Goal: Complete application form

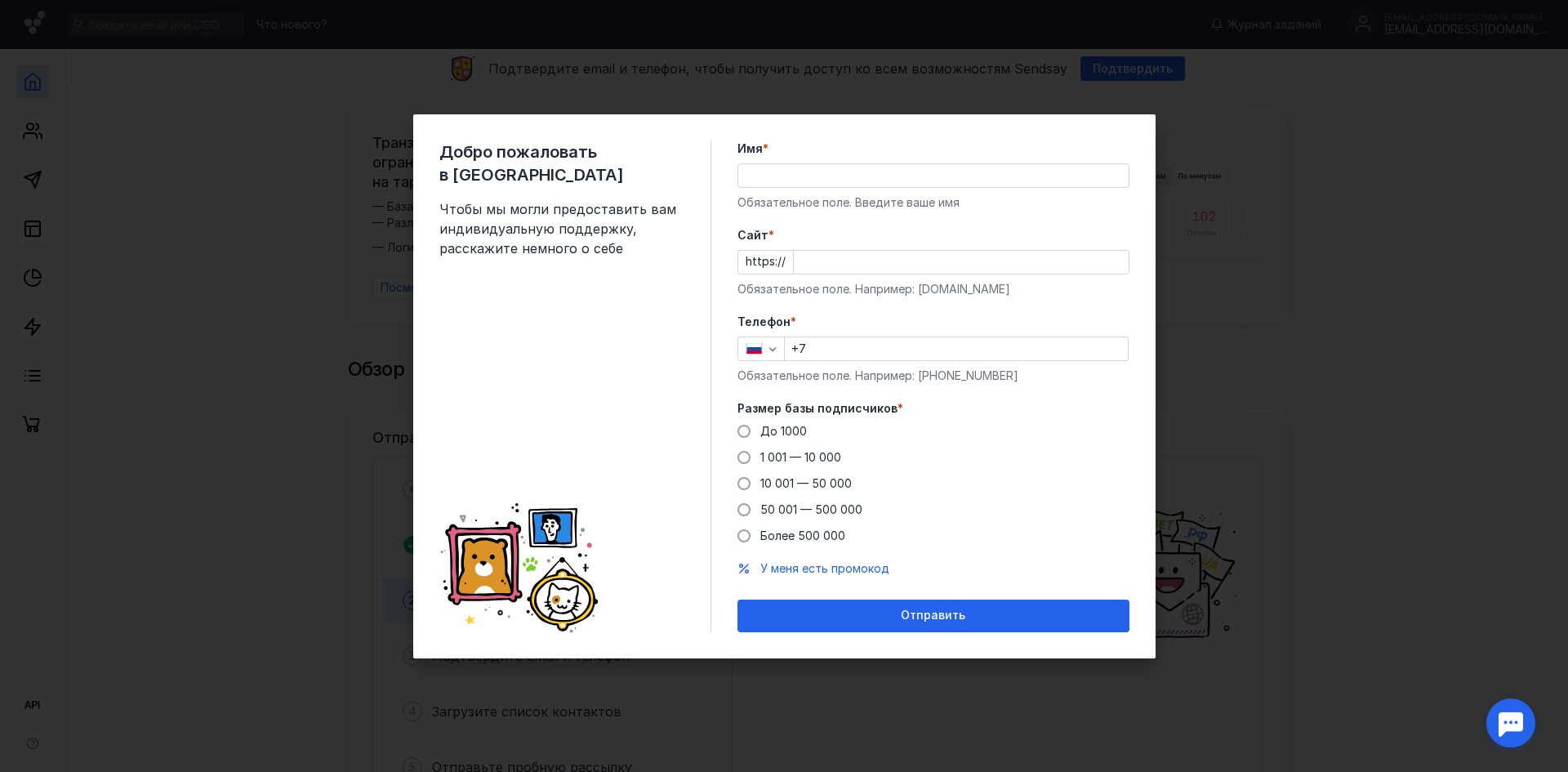
click at [817, 170] on input "Имя *" at bounding box center [934, 175] width 391 height 23
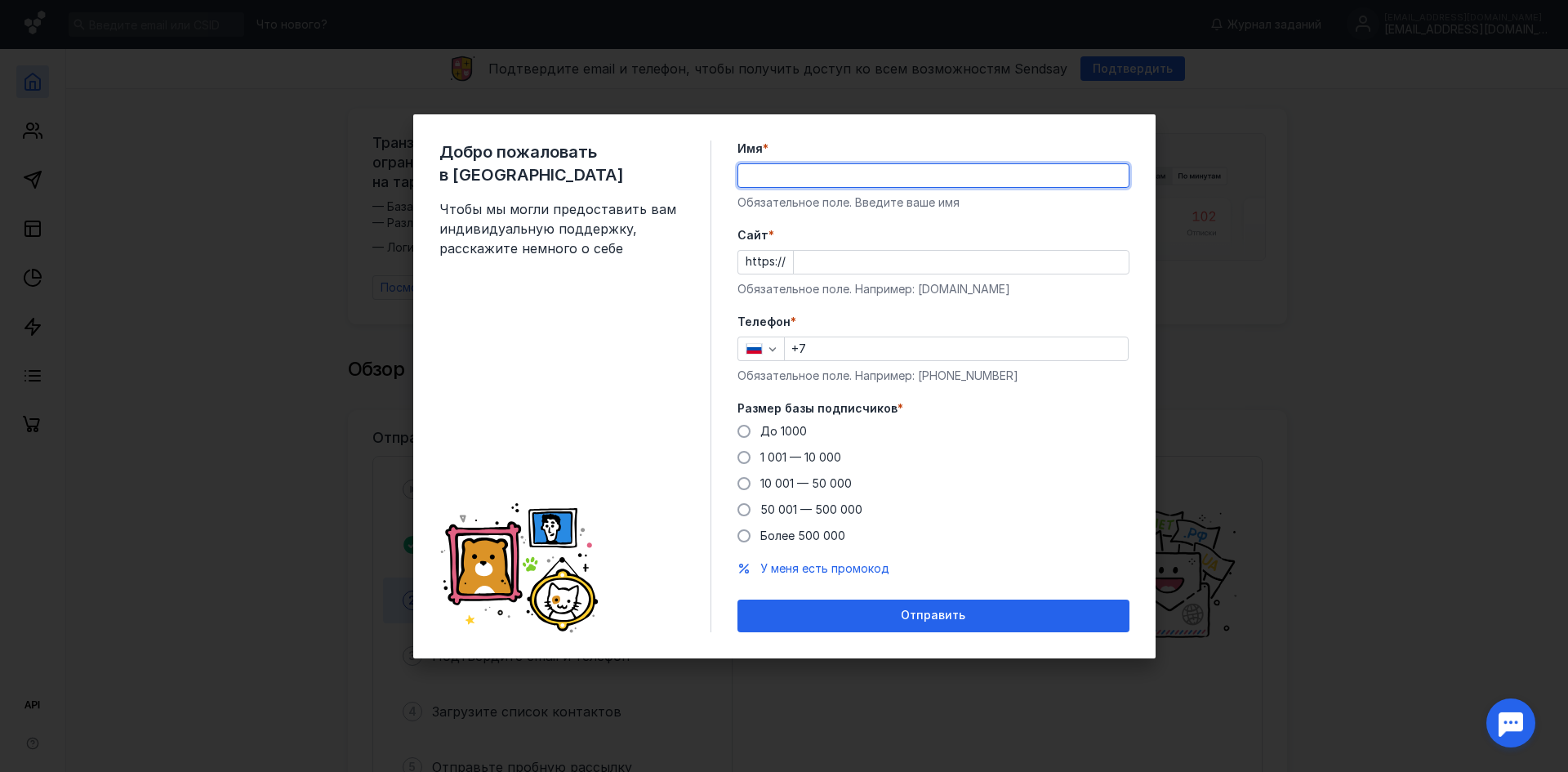
type input "[PERSON_NAME]"
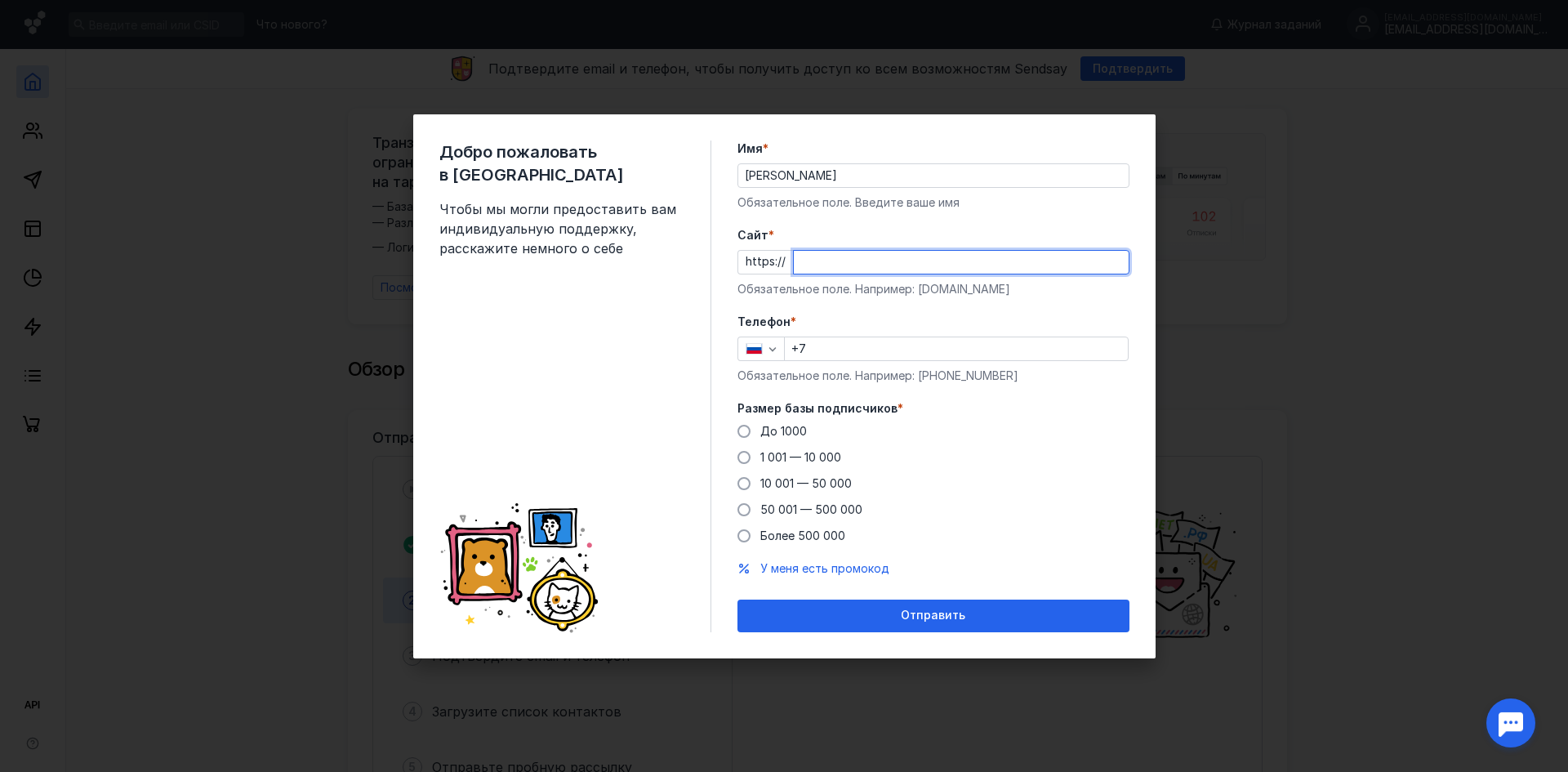
click at [836, 269] on input "Cайт *" at bounding box center [962, 262] width 335 height 23
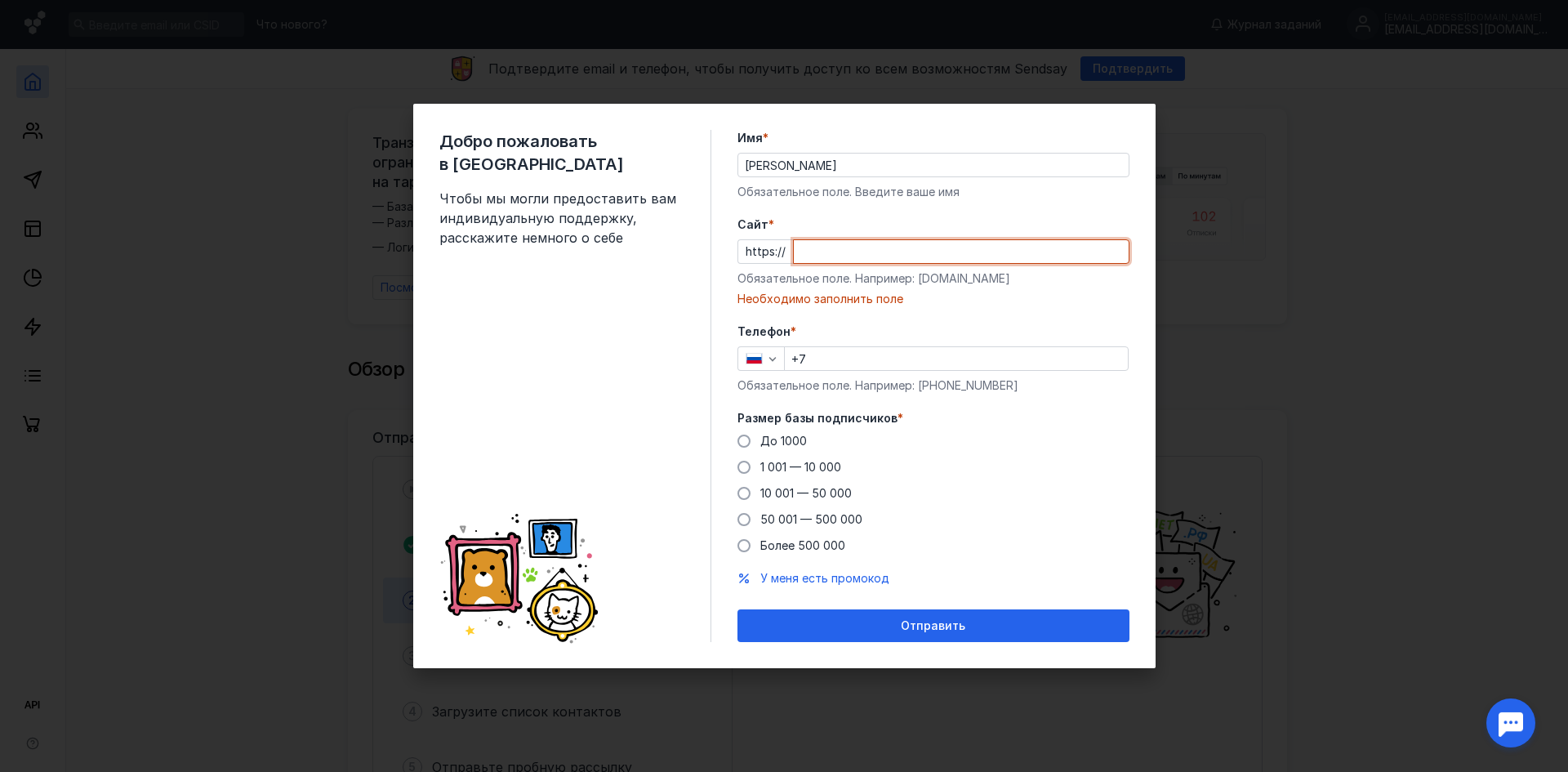
paste input "[DOMAIN_NAME][URL]"
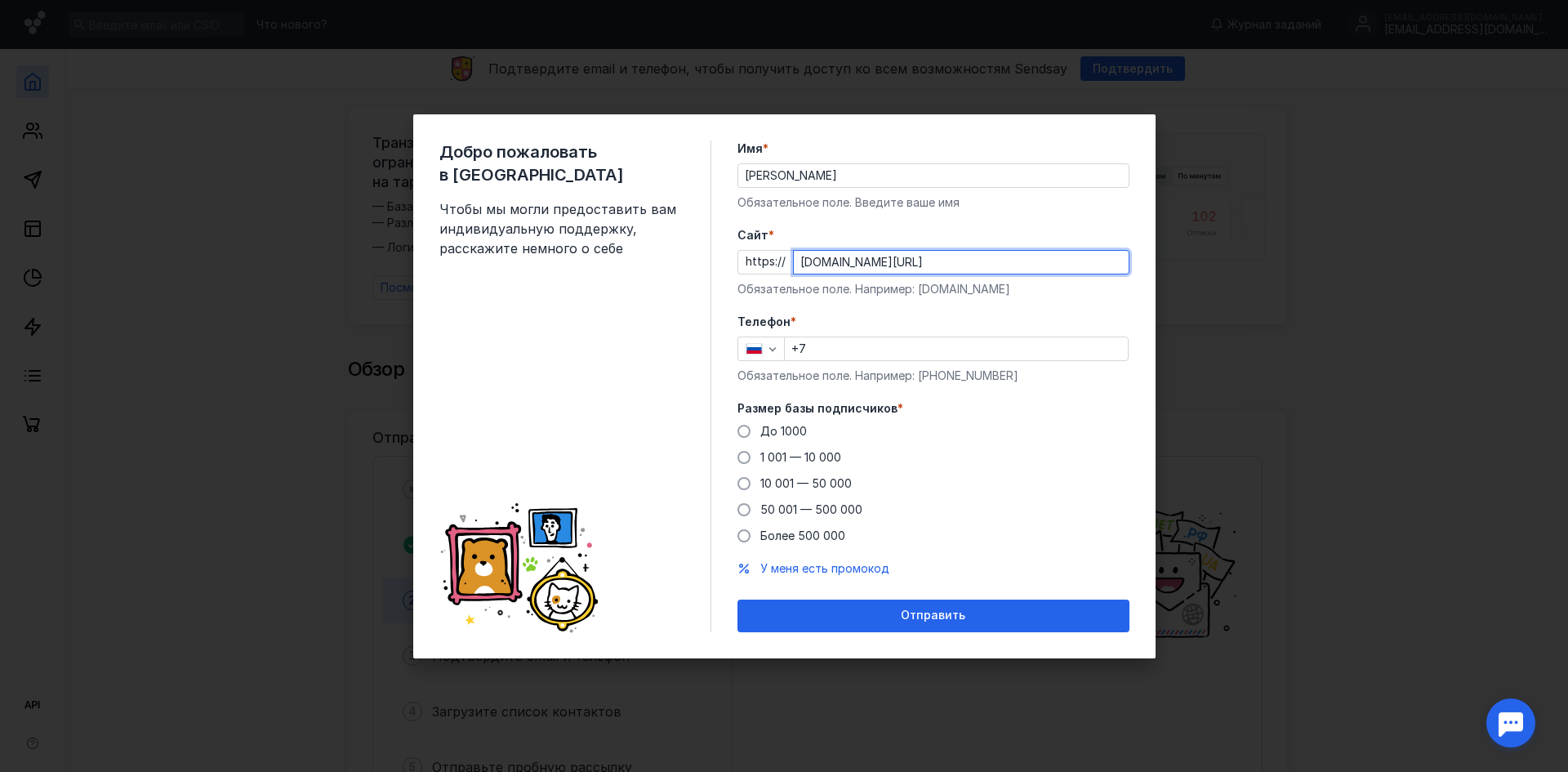
type input "[DOMAIN_NAME][URL]"
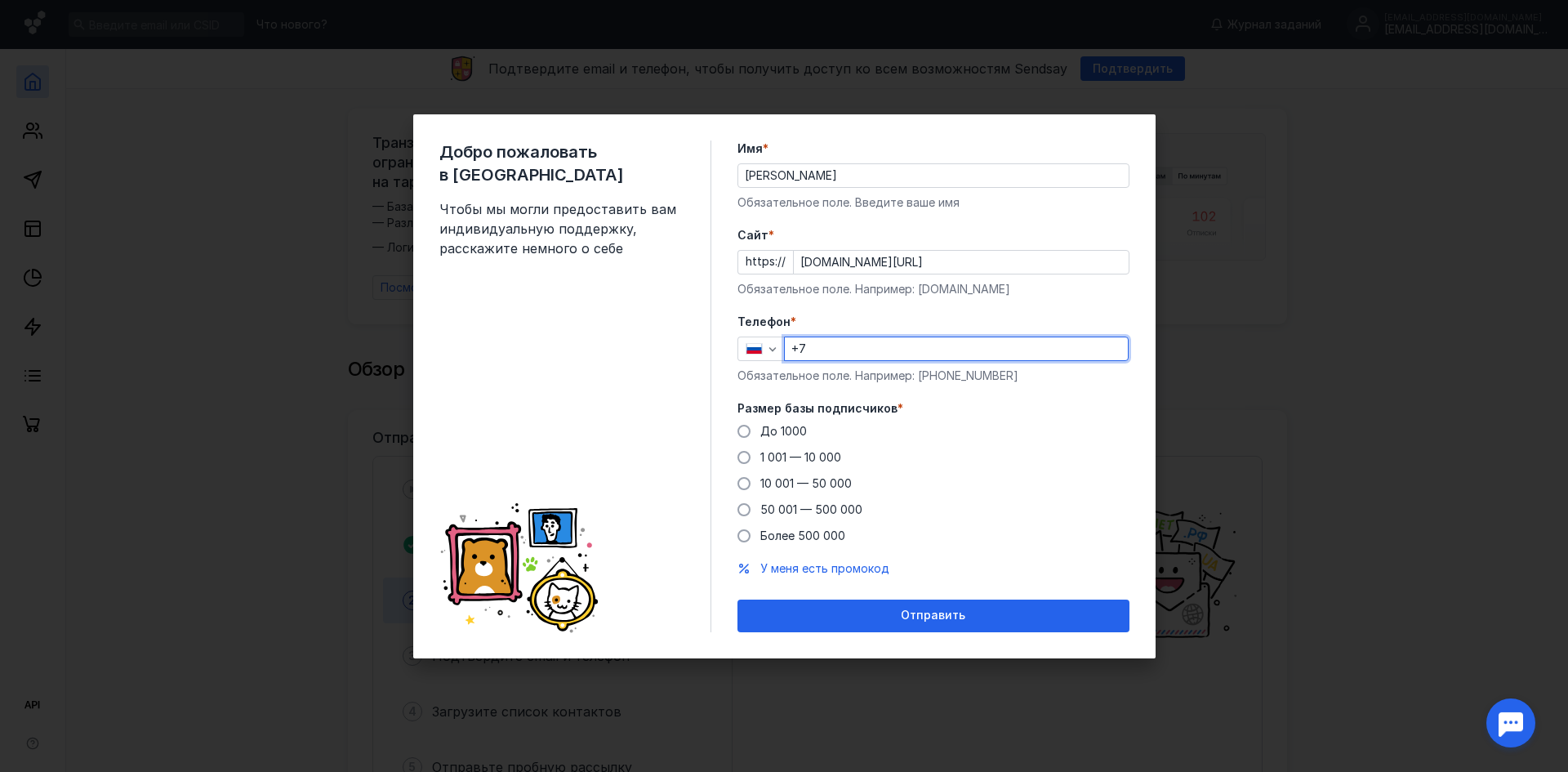
click at [836, 344] on input "+7" at bounding box center [956, 348] width 343 height 23
click at [881, 344] on input "+7" at bounding box center [956, 348] width 343 height 23
type input "[PHONE_NUMBER]"
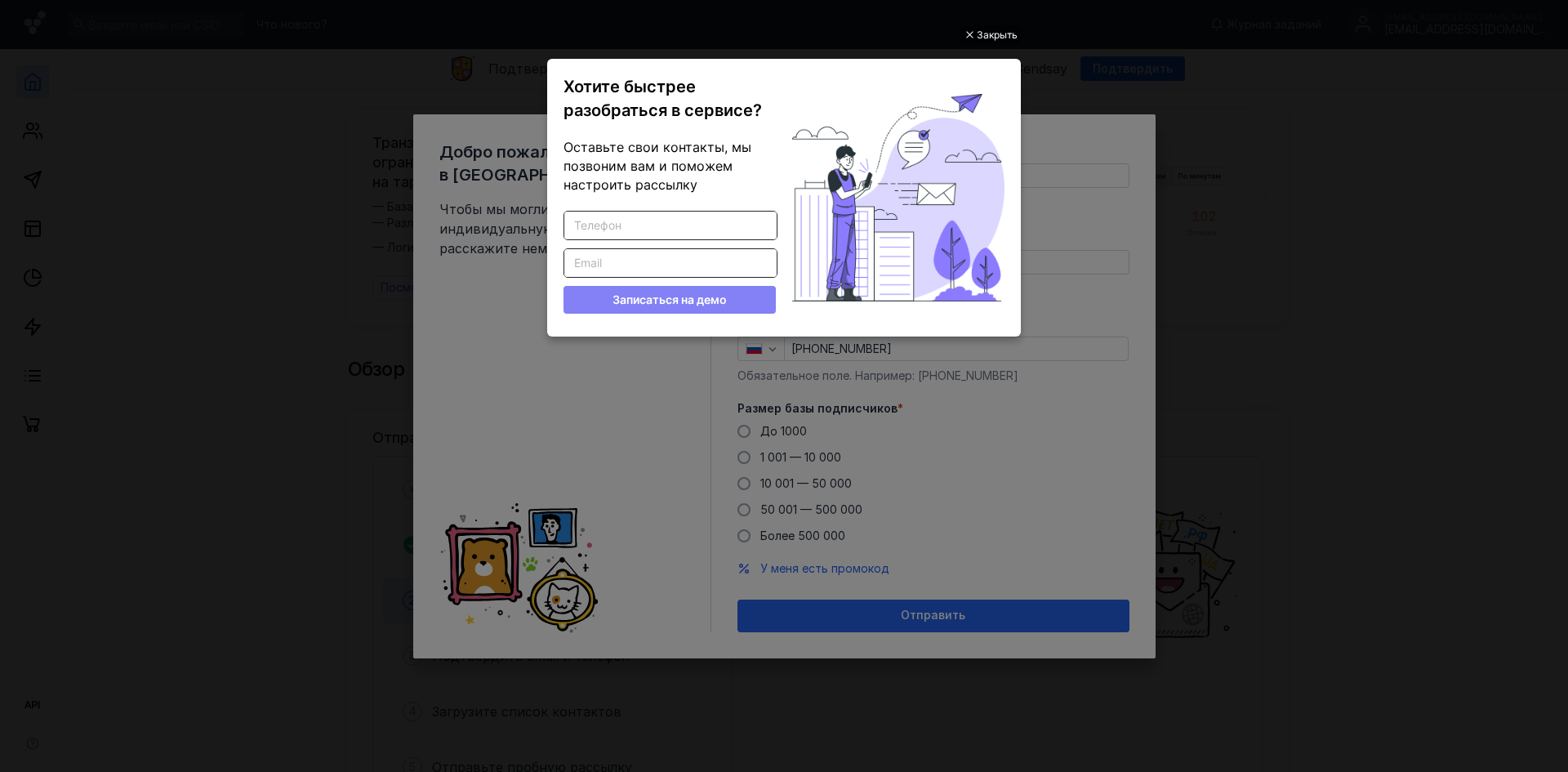
click at [669, 229] on input "Введите корректный телефон" at bounding box center [670, 225] width 212 height 28
type input "[PHONE_NUMBER]"
click at [627, 258] on input "Введите корректный Email" at bounding box center [670, 263] width 212 height 28
click at [623, 265] on input "Введите корректный Email" at bounding box center [670, 263] width 212 height 28
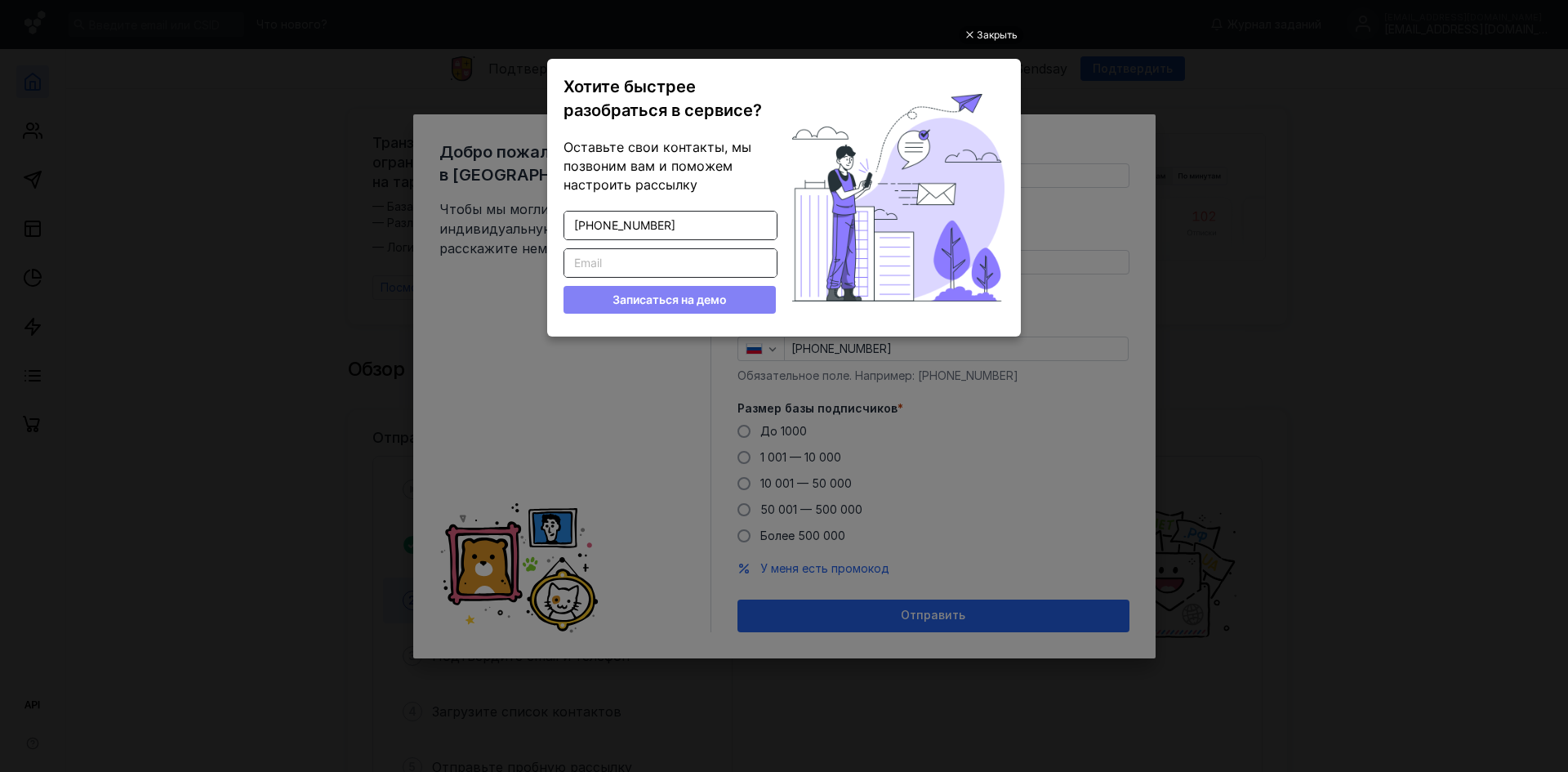
paste input "[URL][DOMAIN_NAME]"
type input "[URL][DOMAIN_NAME]"
drag, startPoint x: 739, startPoint y: 262, endPoint x: 186, endPoint y: 293, distance: 553.9
click at [186, 293] on ul "Закрыть Хотите быстрее разобраться в сервисе? Оставьте свои контакты, мы позвон…" at bounding box center [784, 388] width 1568 height 772
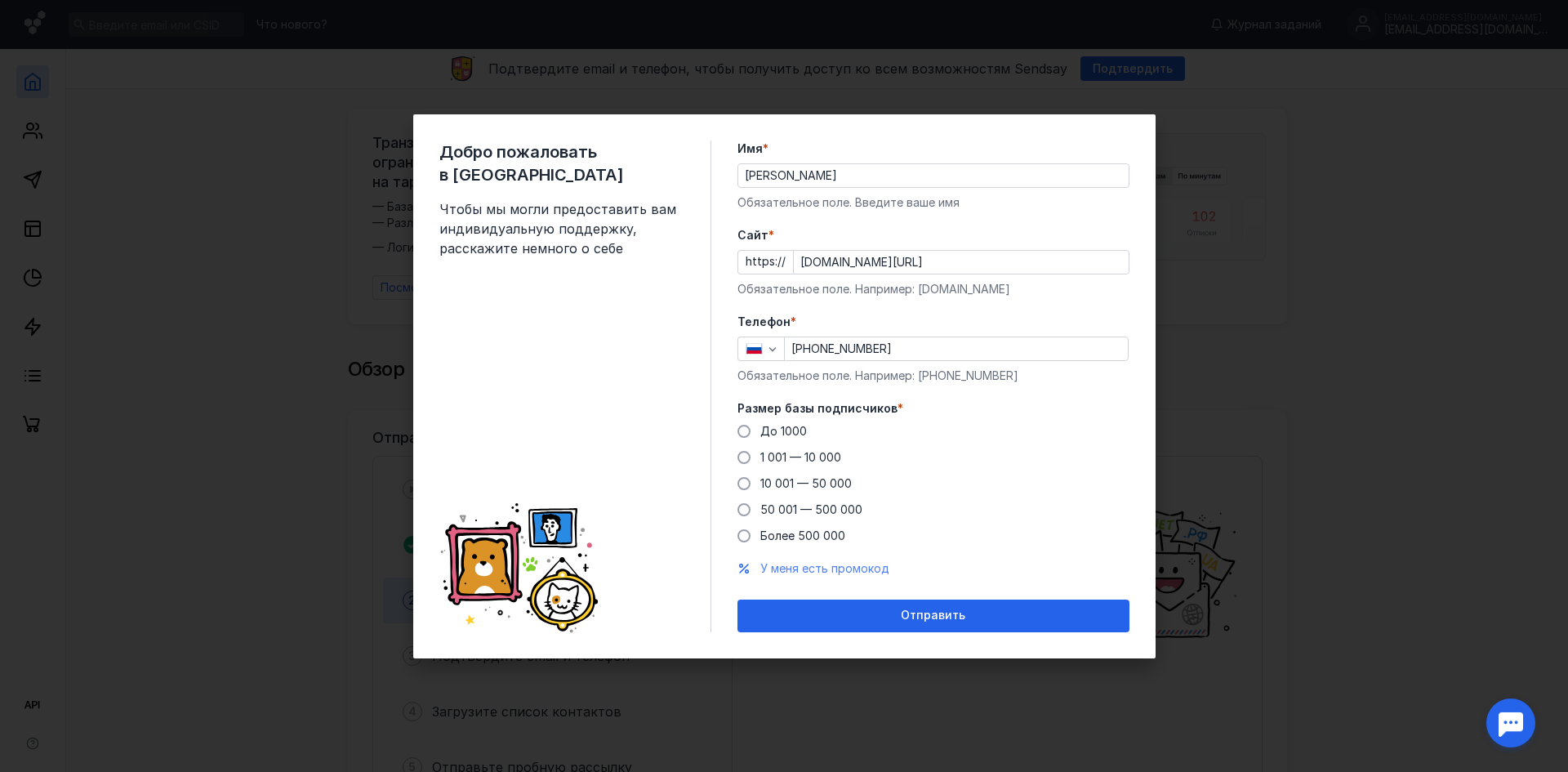
click at [809, 572] on span "У меня есть промокод" at bounding box center [824, 567] width 129 height 14
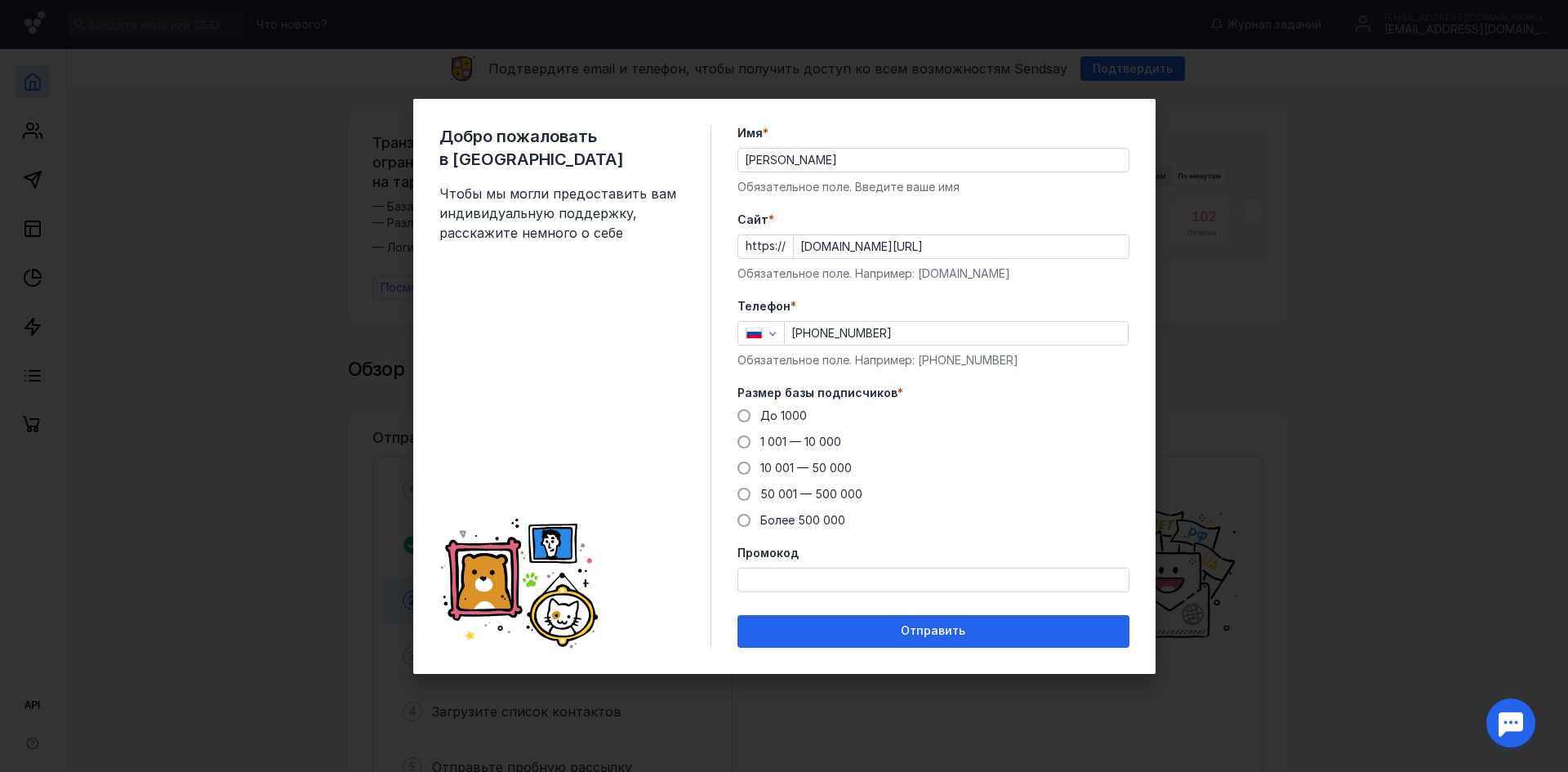
click at [818, 579] on input "Промокод" at bounding box center [934, 579] width 391 height 23
click at [745, 469] on span at bounding box center [744, 467] width 13 height 13
click at [0, 0] on input "10 001 — 50 000" at bounding box center [0, 0] width 0 height 0
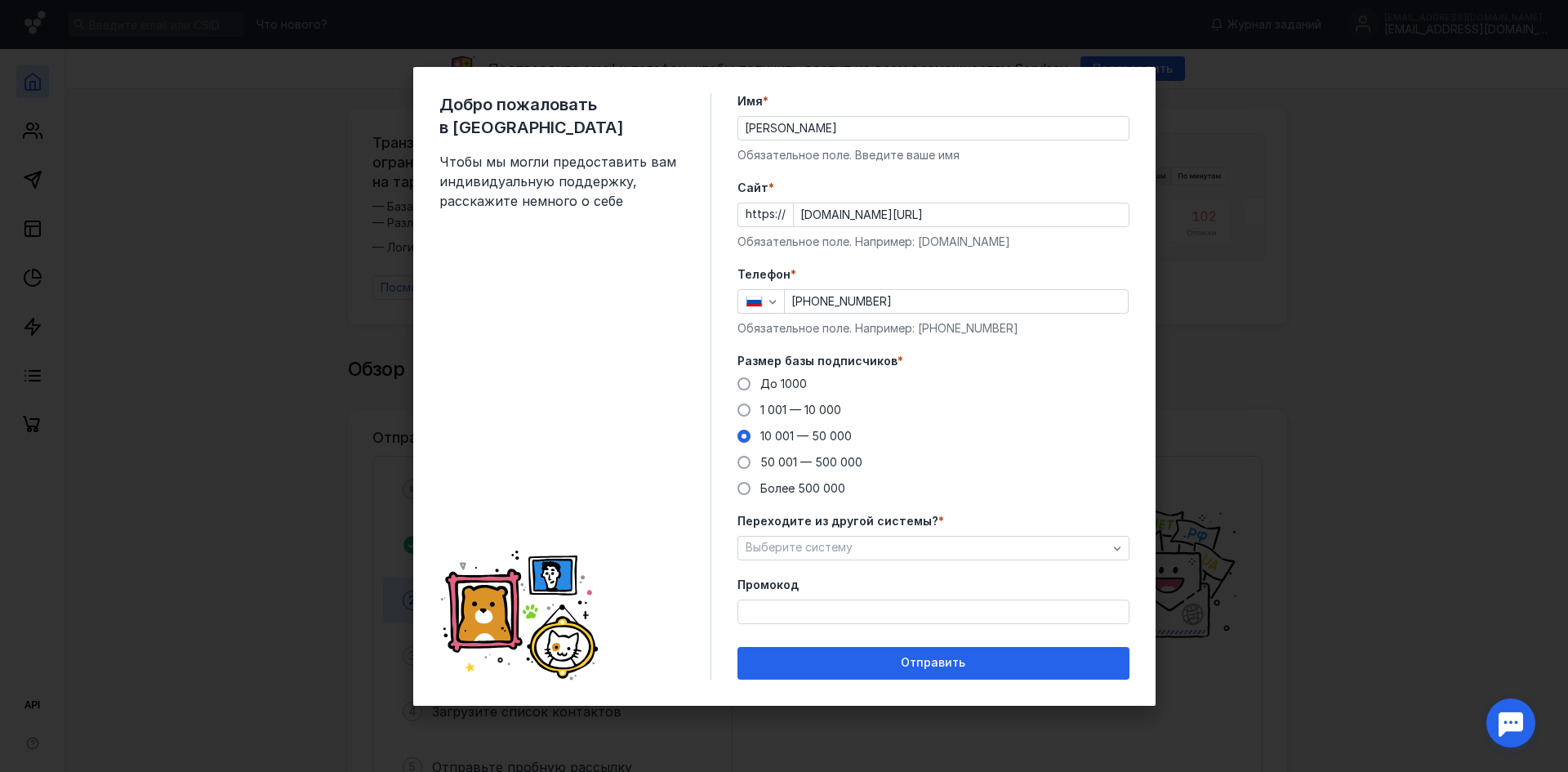
click at [769, 606] on input "Промокод" at bounding box center [934, 611] width 391 height 23
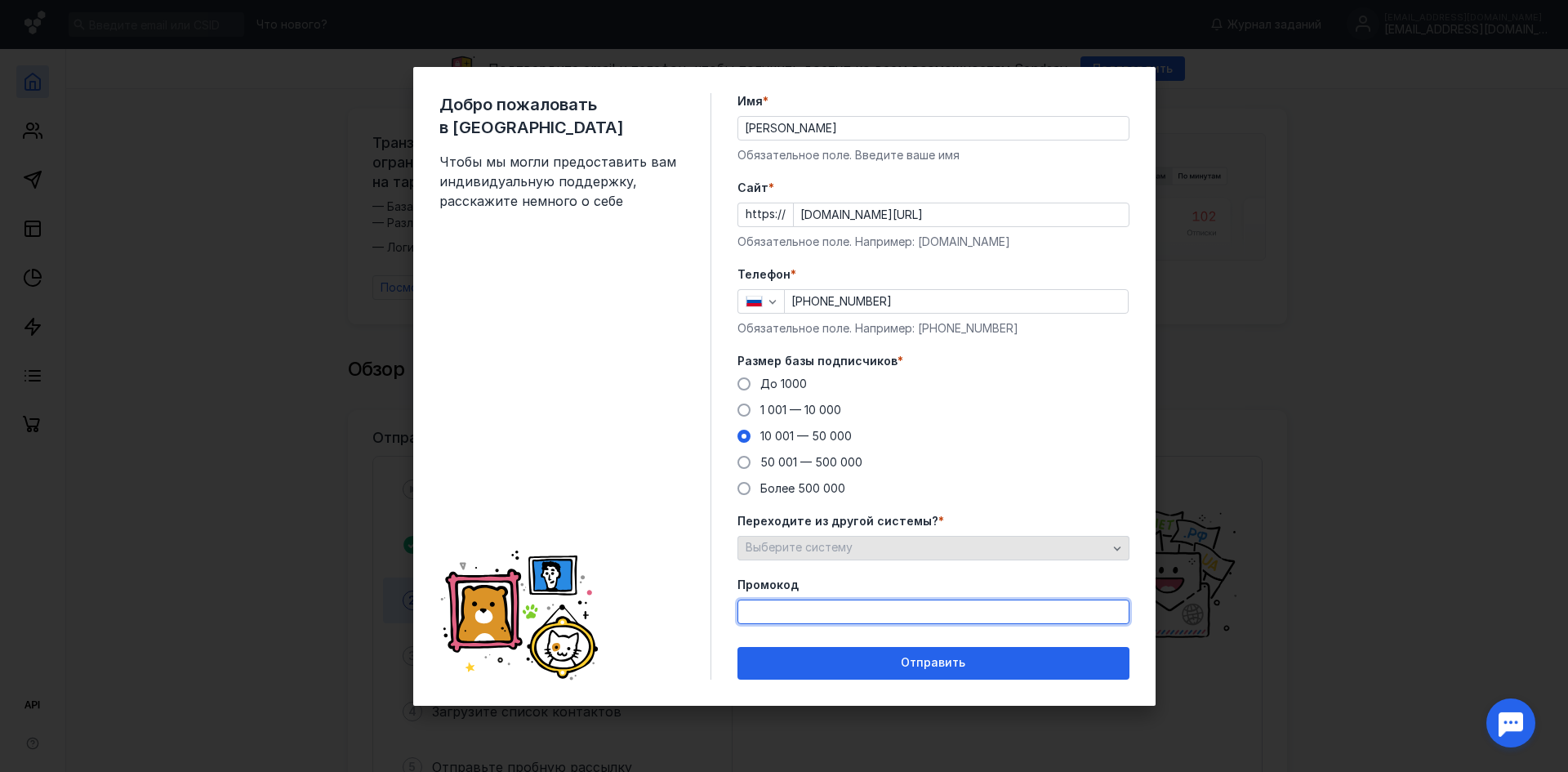
click at [815, 549] on span "Выберите систему" at bounding box center [799, 546] width 107 height 14
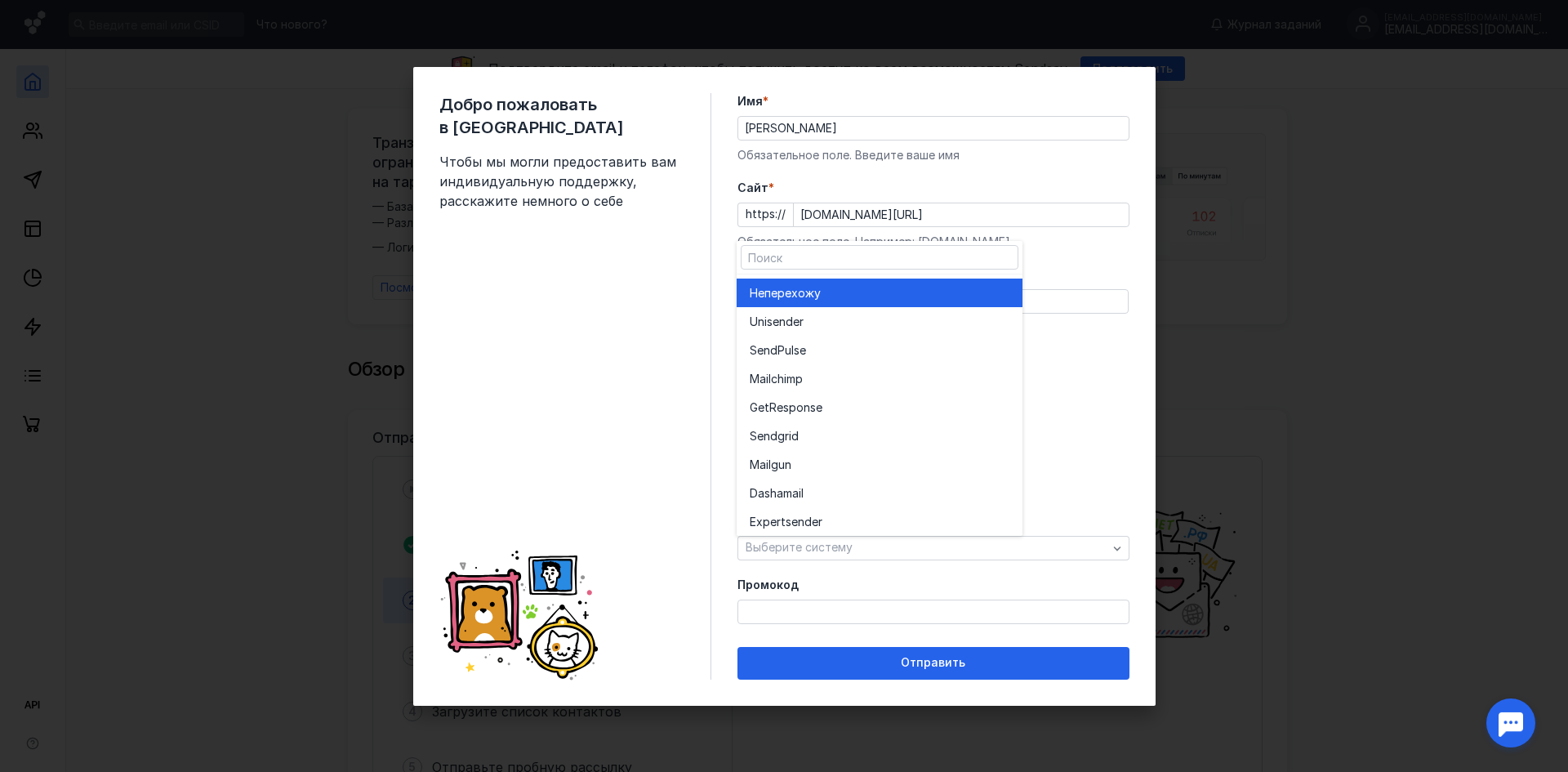
click at [797, 294] on span "перехожу" at bounding box center [792, 293] width 56 height 17
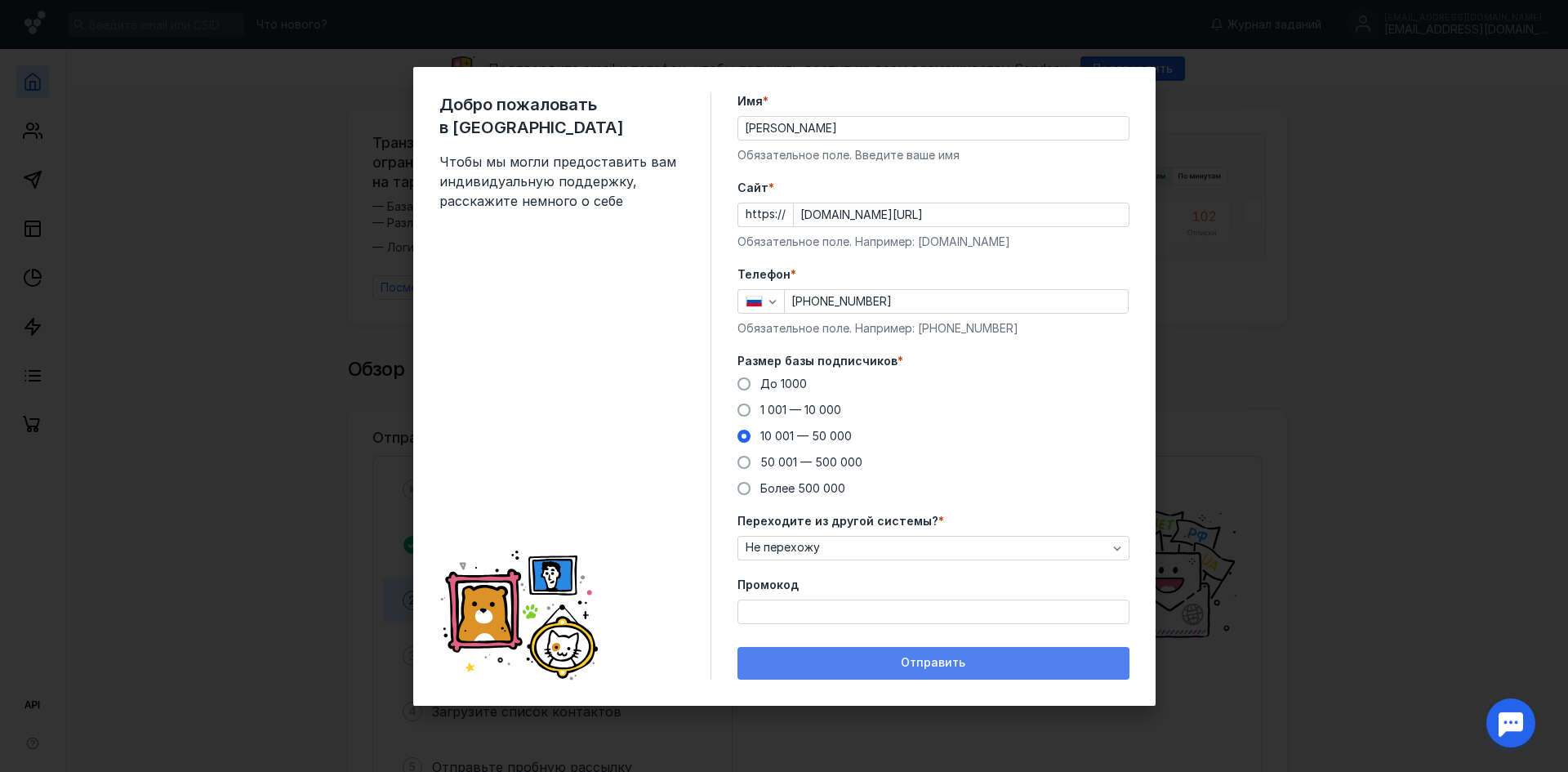
click at [848, 657] on div "Отправить" at bounding box center [933, 662] width 376 height 14
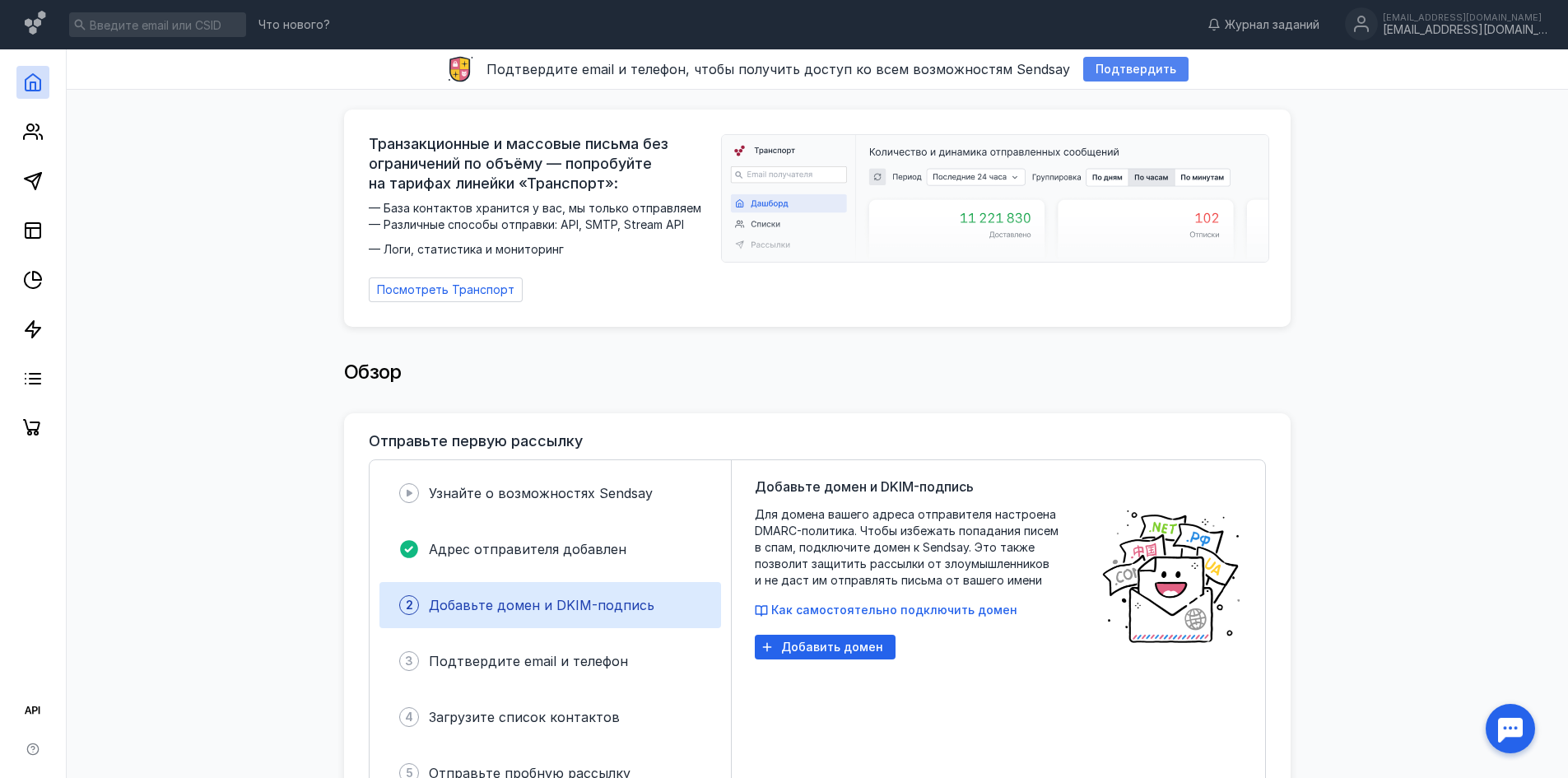
click at [1122, 64] on span "Подтвердить" at bounding box center [1135, 69] width 80 height 14
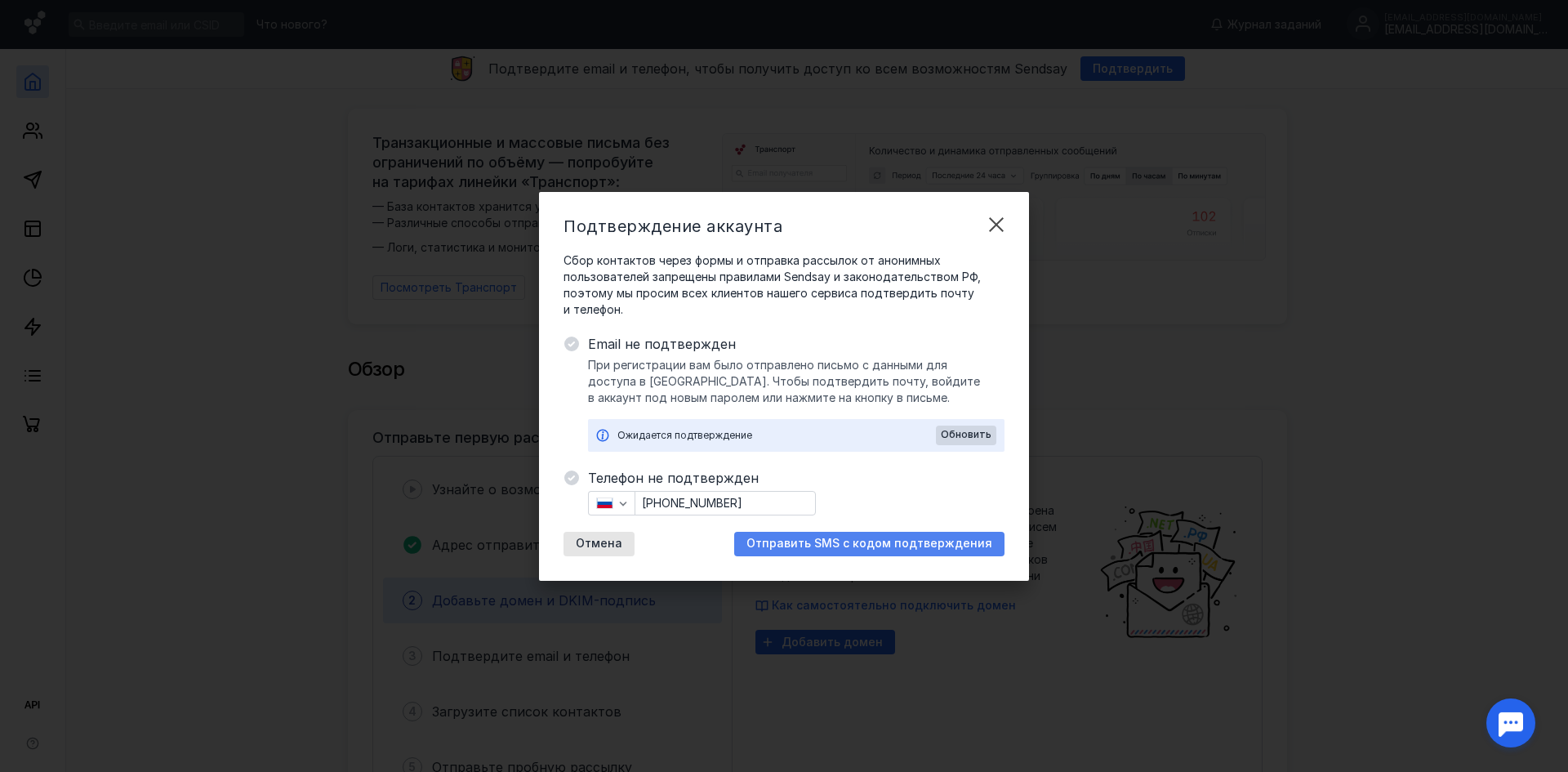
click at [873, 550] on span "Отправить SMS с кодом подтверждения" at bounding box center [869, 543] width 246 height 14
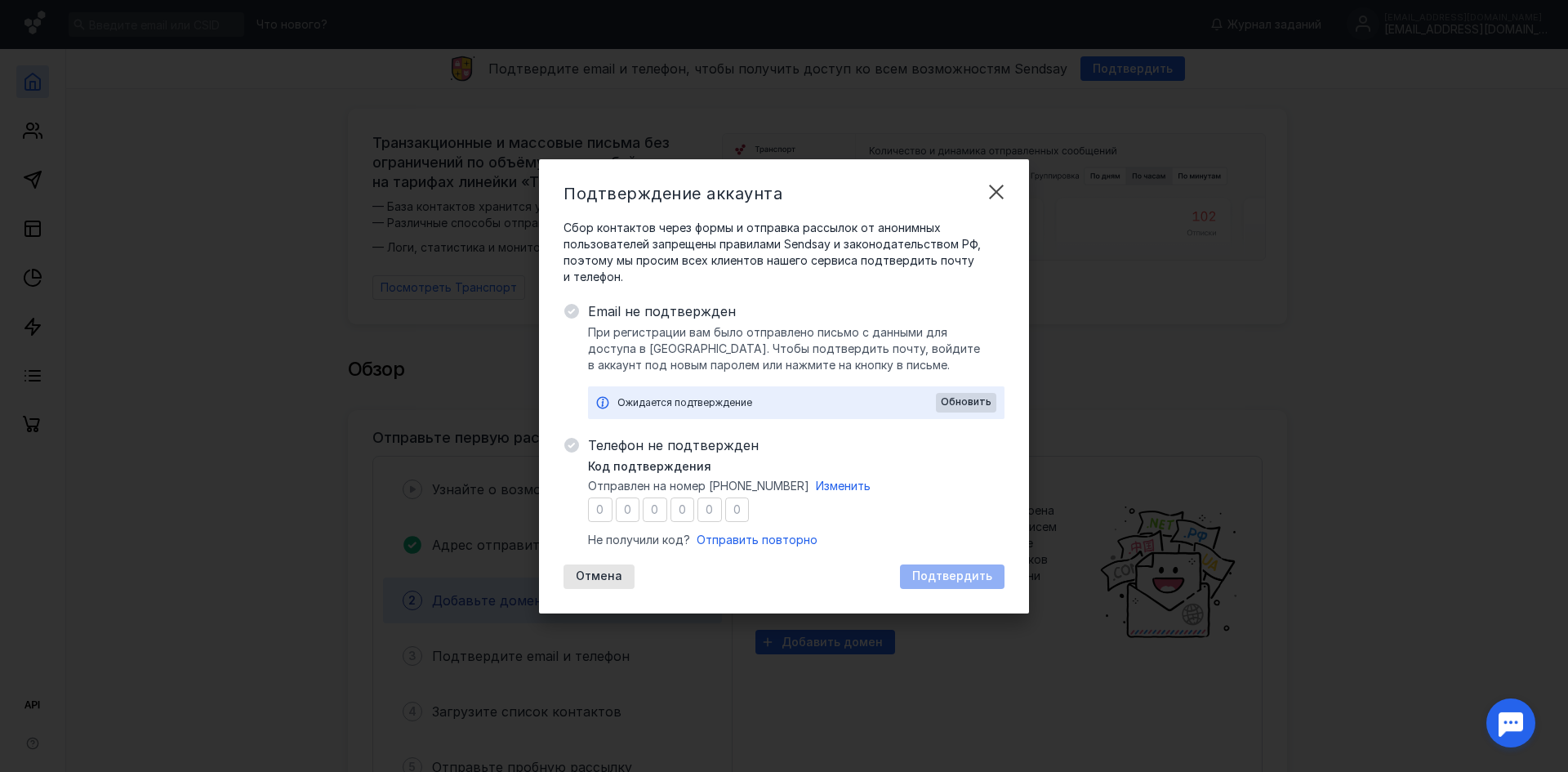
type input "8"
type input "1"
type input "8"
type input "0"
type input "1"
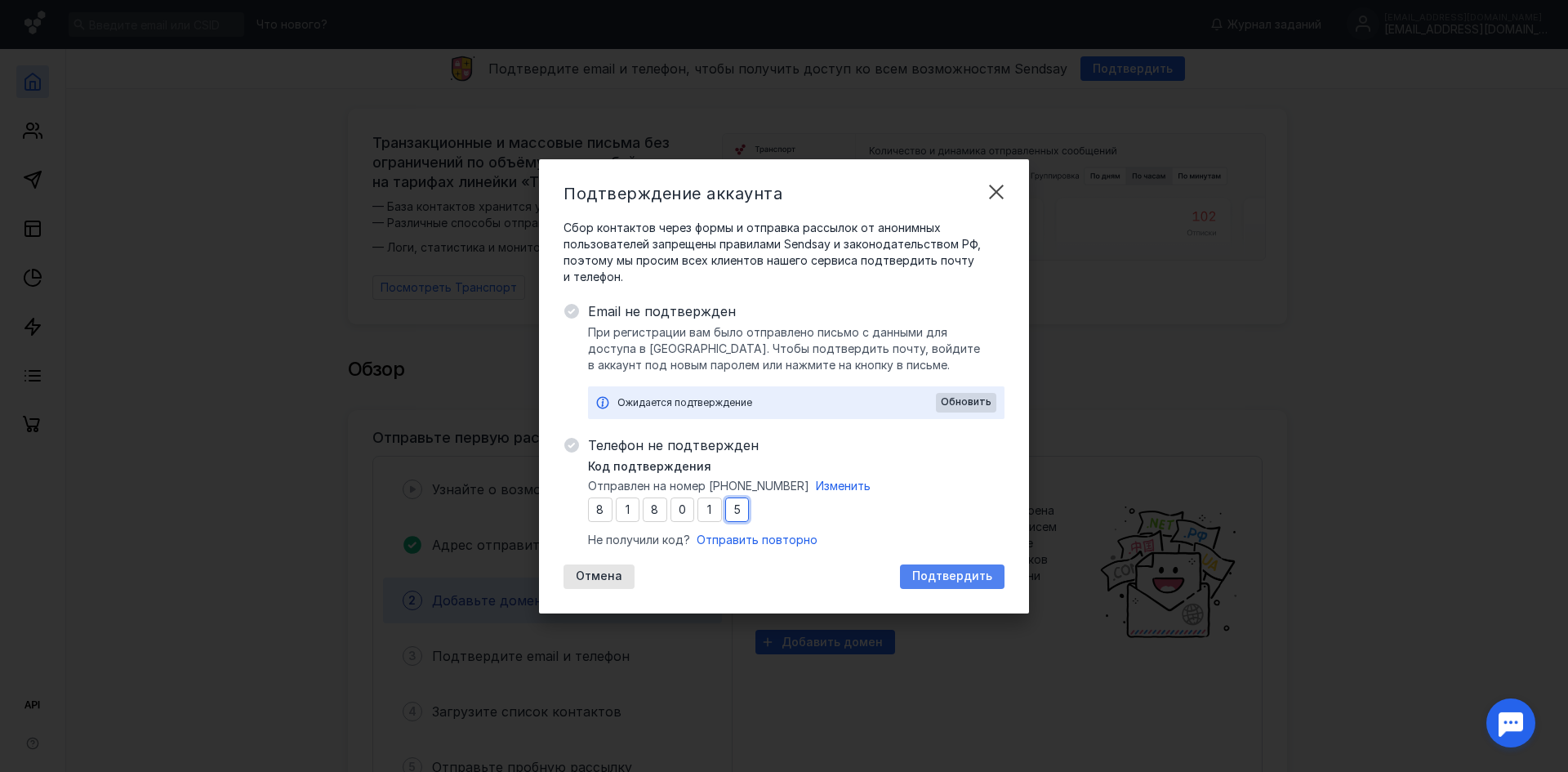
type input "5"
click at [962, 586] on div "Подтвердить" at bounding box center [952, 577] width 105 height 24
